Goal: Navigation & Orientation: Find specific page/section

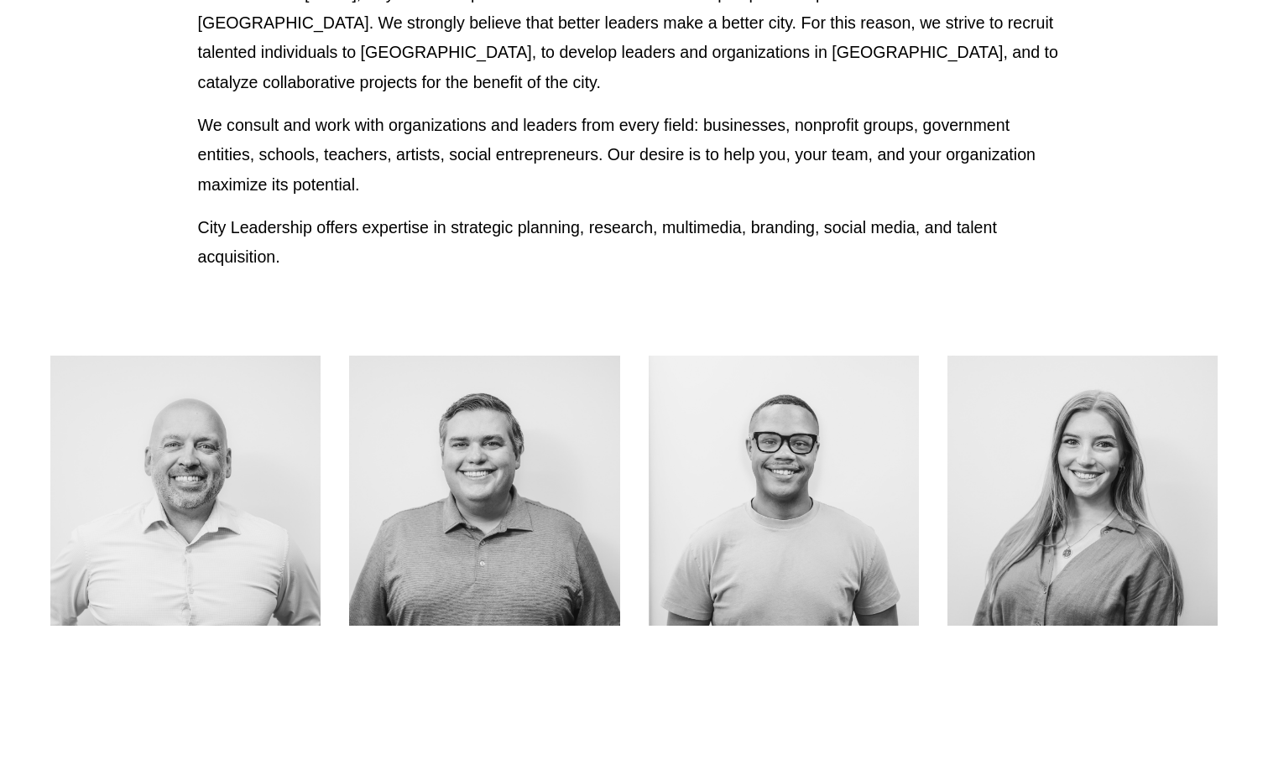
scroll to position [671, 0]
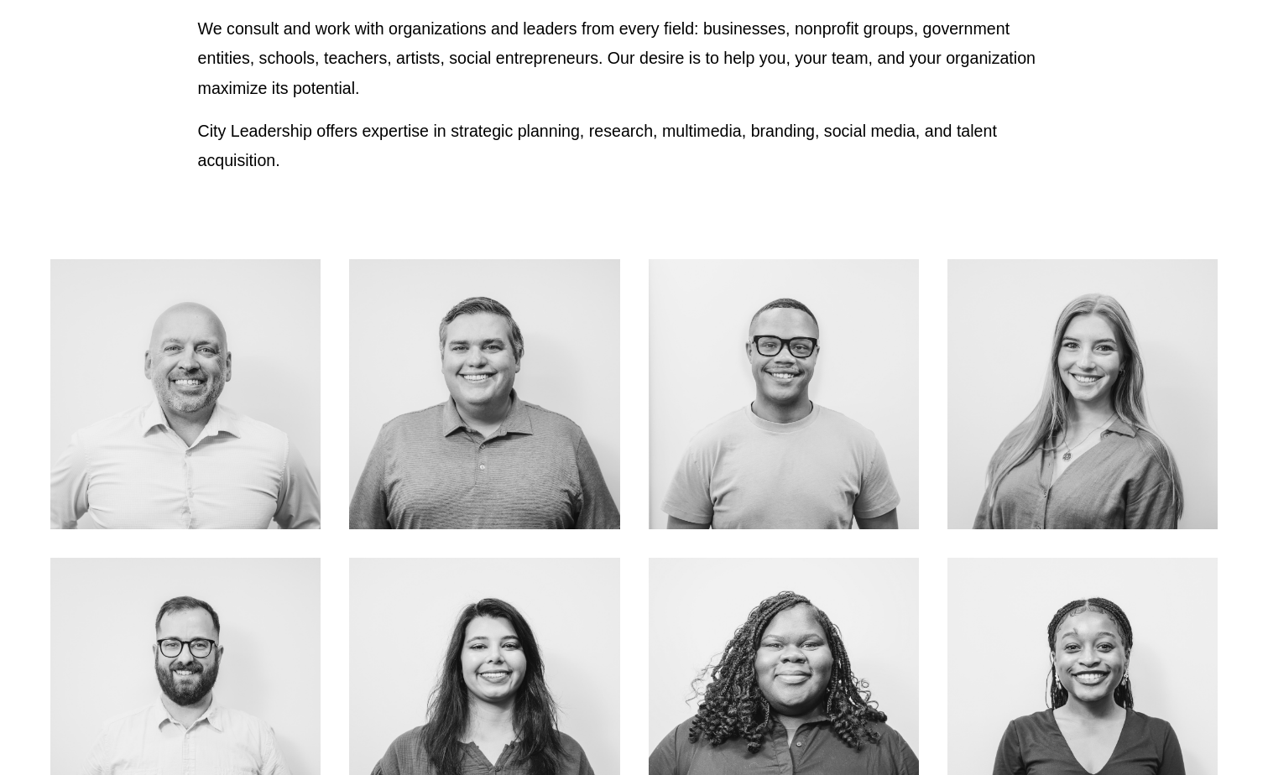
click at [1085, 409] on link "ABOUT ME" at bounding box center [1081, 431] width 133 height 44
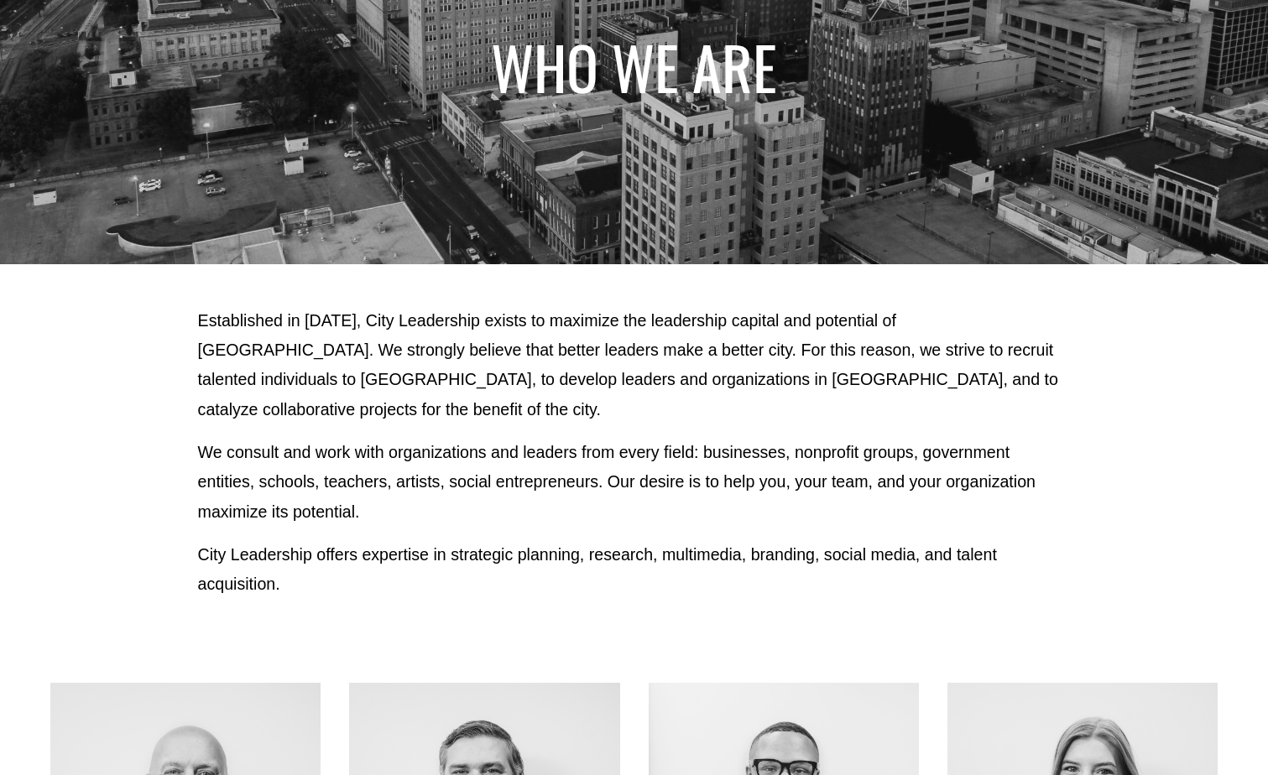
scroll to position [0, 0]
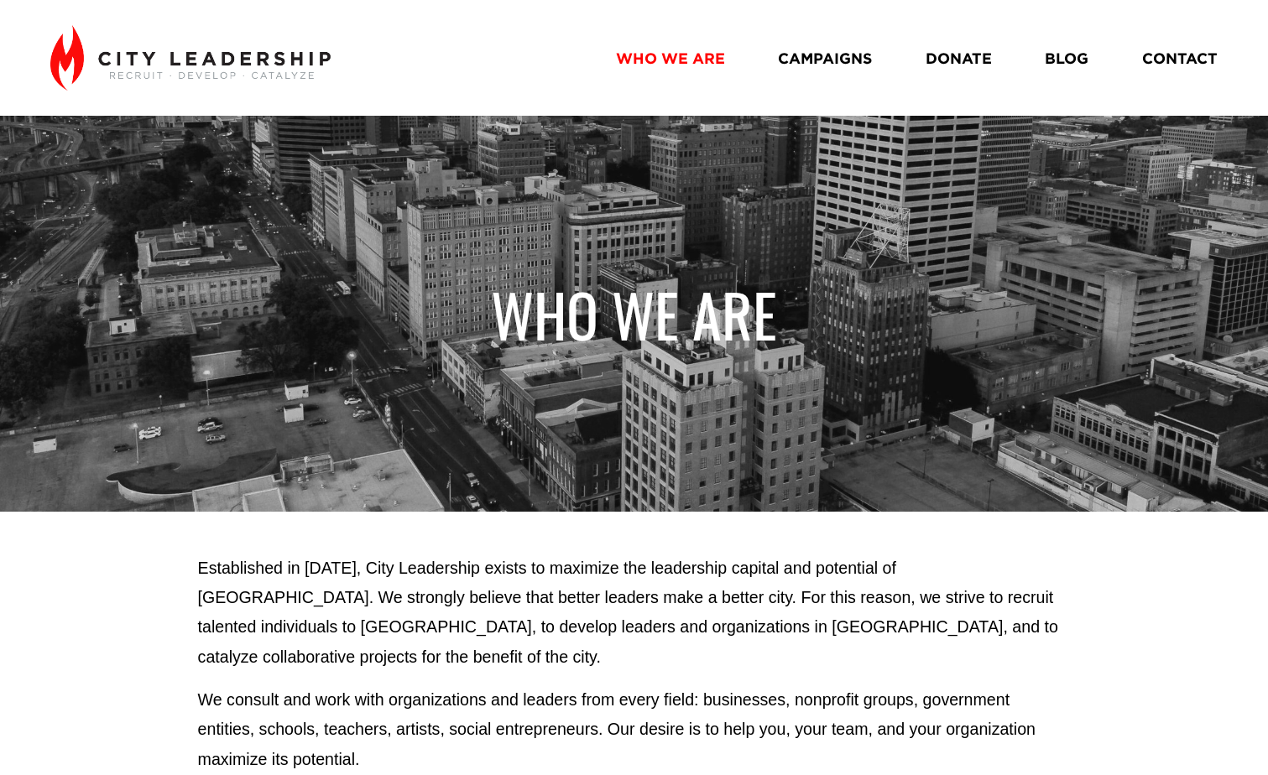
click at [665, 55] on link "WHO WE ARE" at bounding box center [670, 58] width 109 height 30
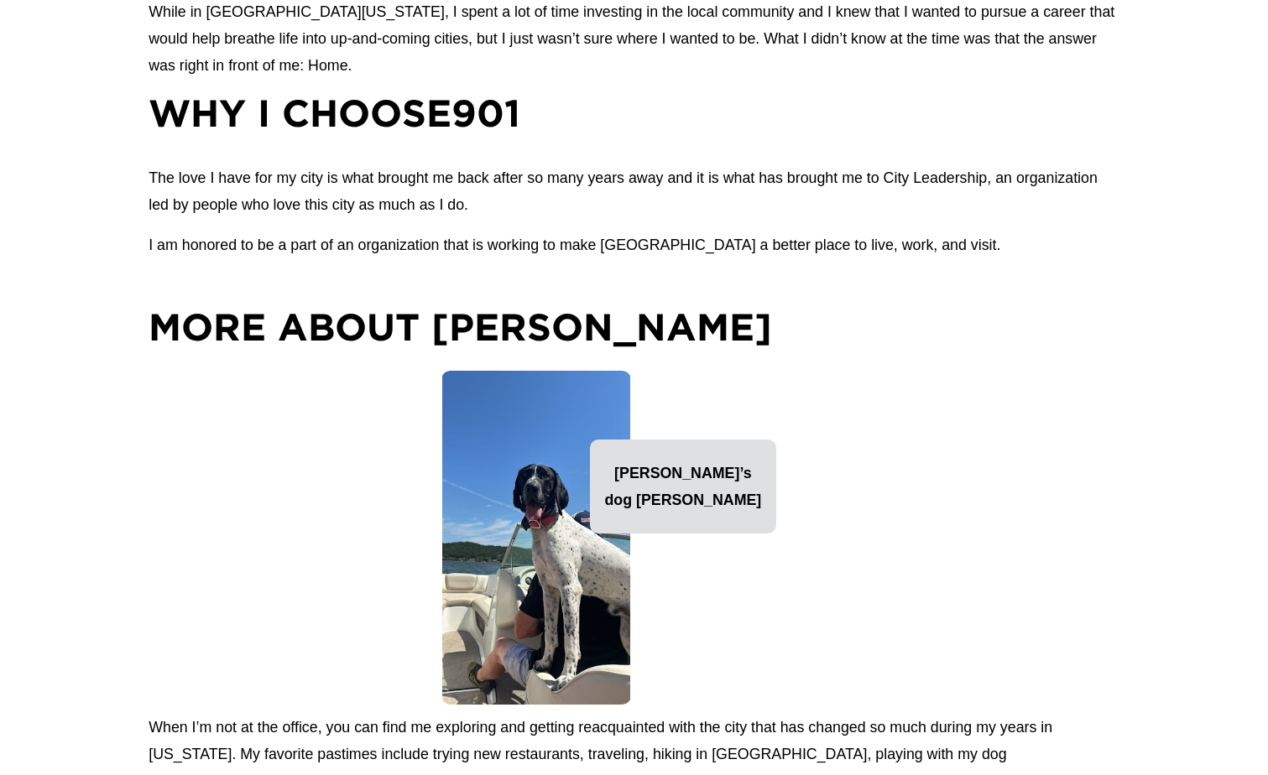
scroll to position [1762, 0]
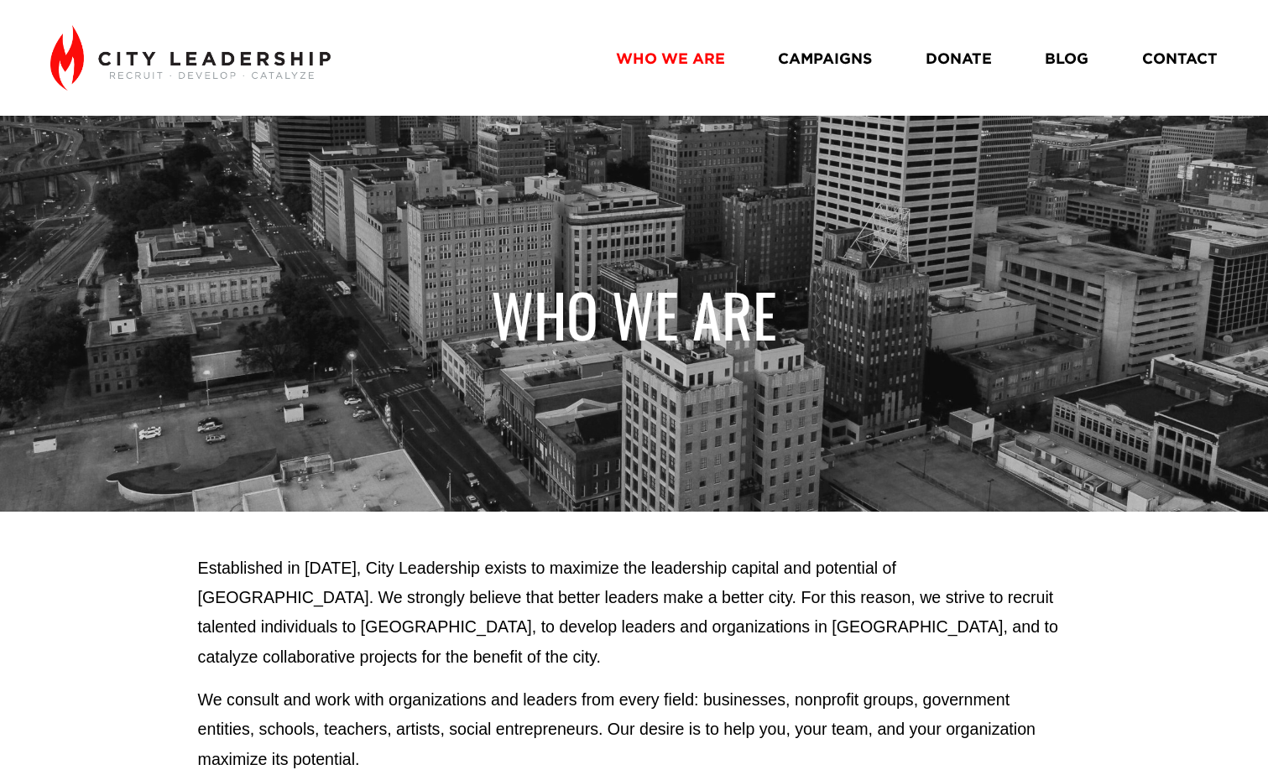
click at [177, 81] on img at bounding box center [189, 57] width 279 height 65
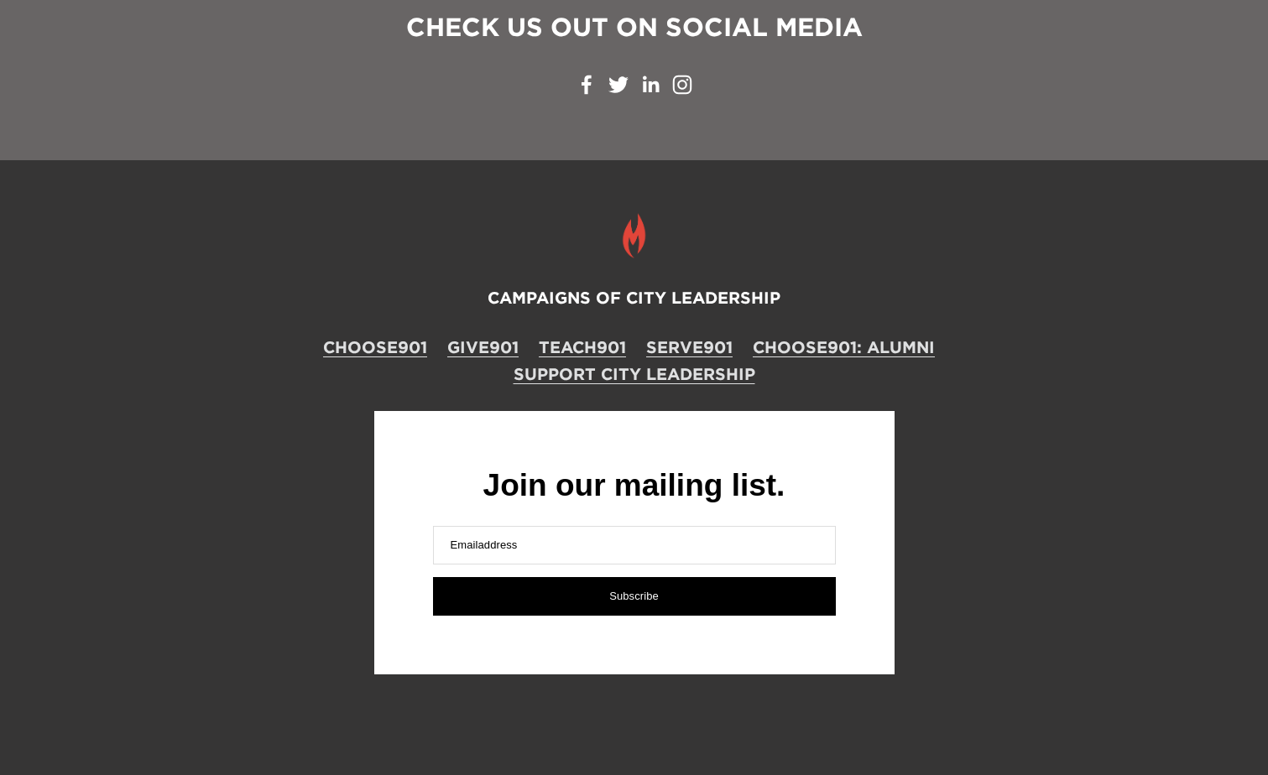
scroll to position [1864, 0]
click at [588, 338] on link "TEACH901" at bounding box center [582, 347] width 87 height 23
